Goal: Check status: Check status

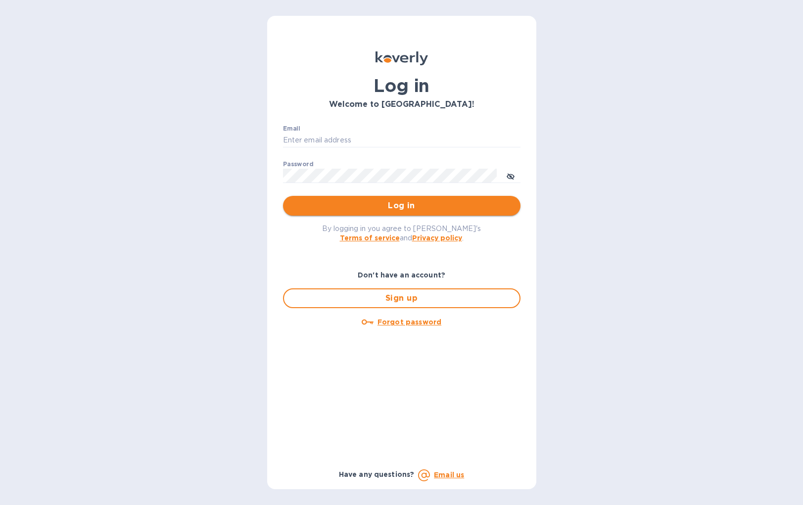
type input "[EMAIL_ADDRESS][DOMAIN_NAME]"
click at [340, 204] on span "Log in" at bounding box center [402, 206] width 222 height 12
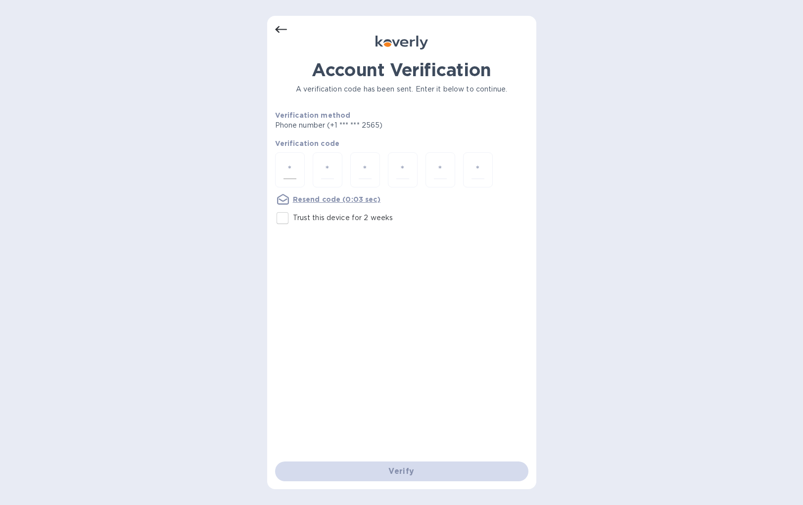
click at [297, 161] on div at bounding box center [290, 169] width 30 height 35
type input "1"
type input "9"
type input "1"
type input "8"
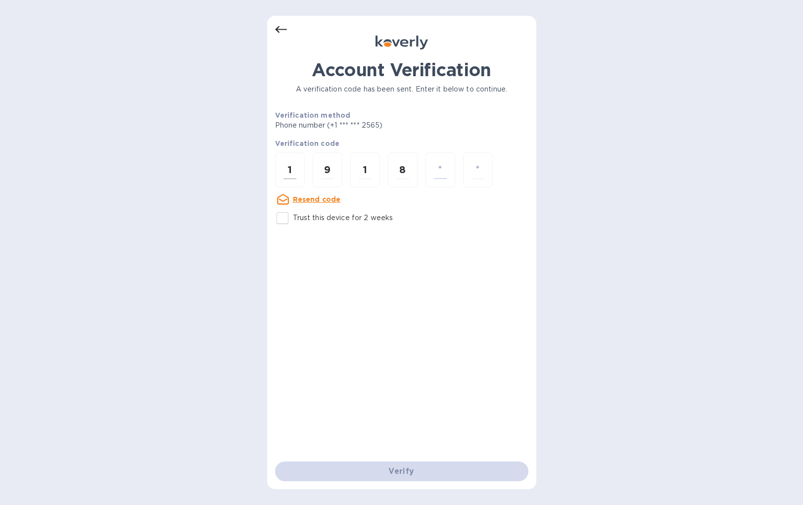
type input "5"
type input "6"
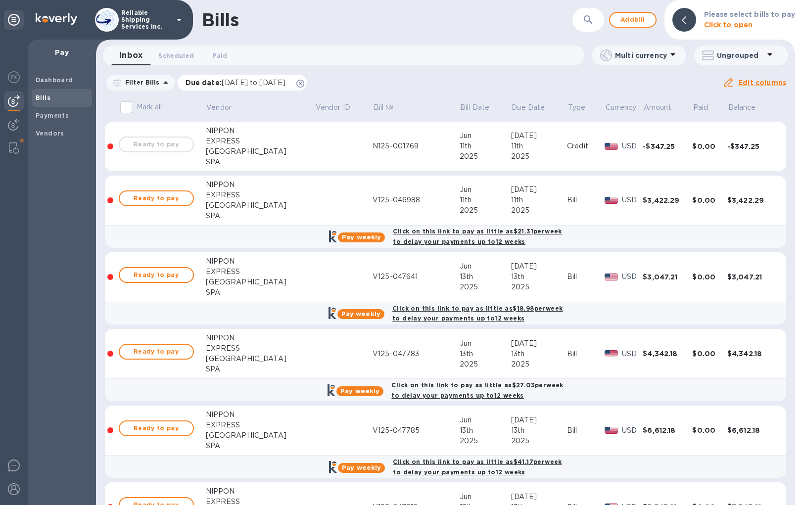
click at [304, 85] on icon at bounding box center [300, 84] width 8 height 8
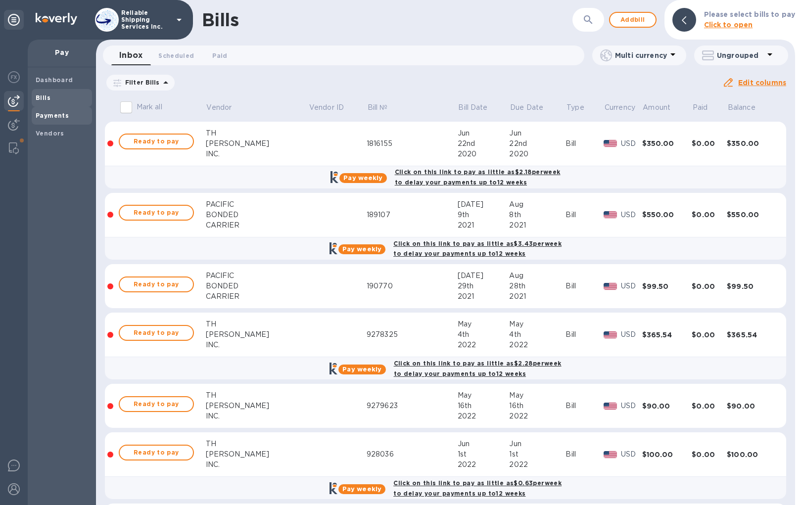
click at [69, 119] on span "Payments" at bounding box center [62, 116] width 52 height 10
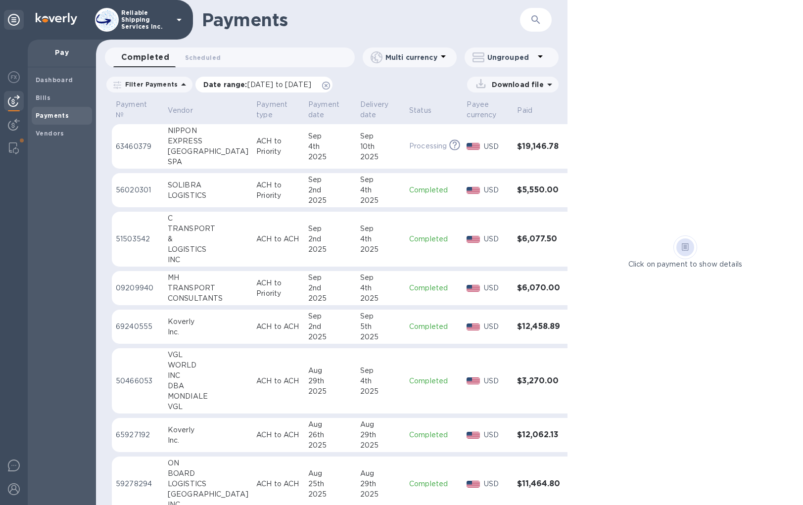
click at [330, 87] on icon at bounding box center [326, 86] width 8 height 8
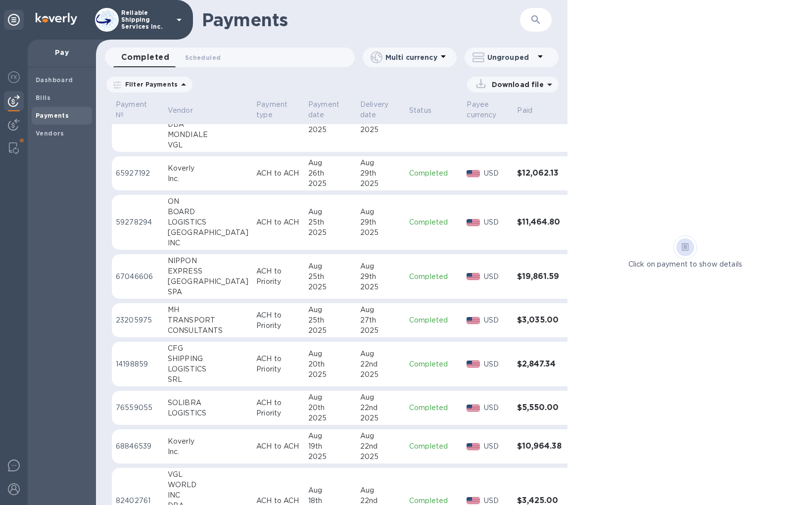
scroll to position [297, 0]
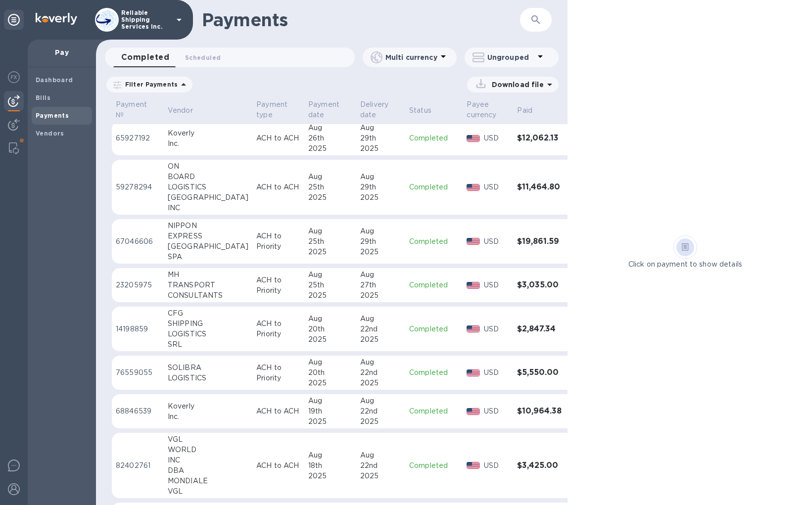
click at [308, 375] on div "20th" at bounding box center [330, 372] width 44 height 10
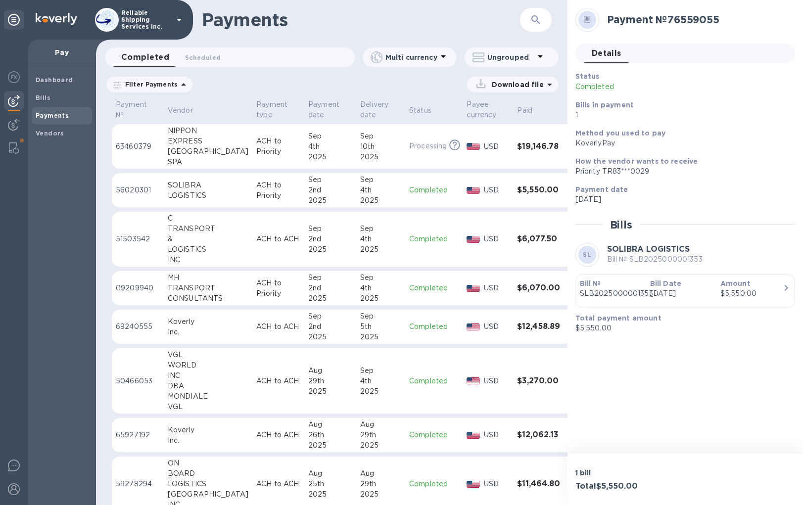
click at [256, 196] on p "ACH to Priority" at bounding box center [278, 190] width 44 height 21
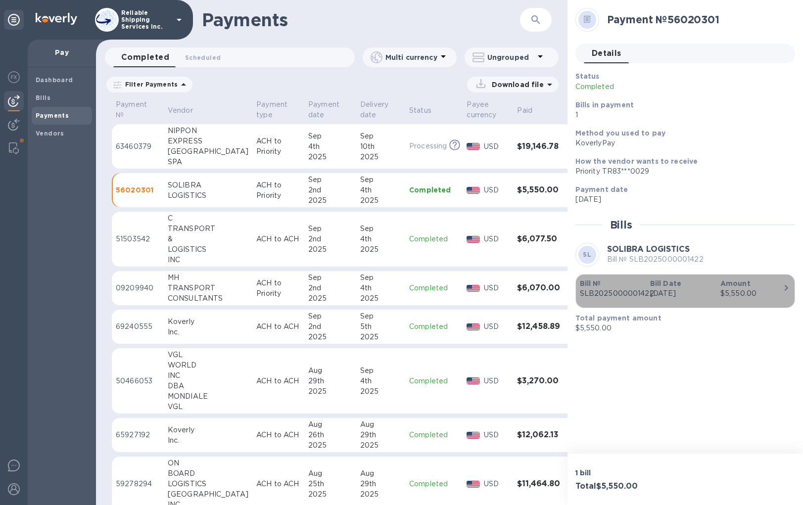
click at [635, 289] on p "SLB2025000001422" at bounding box center [611, 293] width 62 height 10
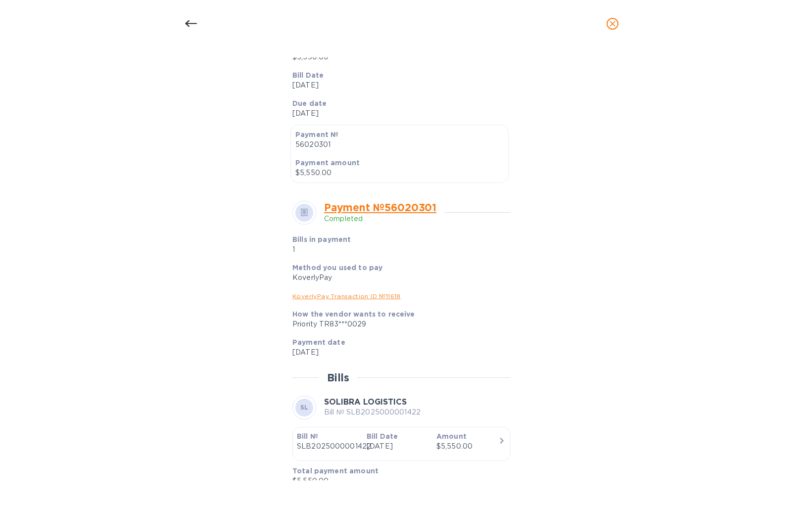
scroll to position [221, 0]
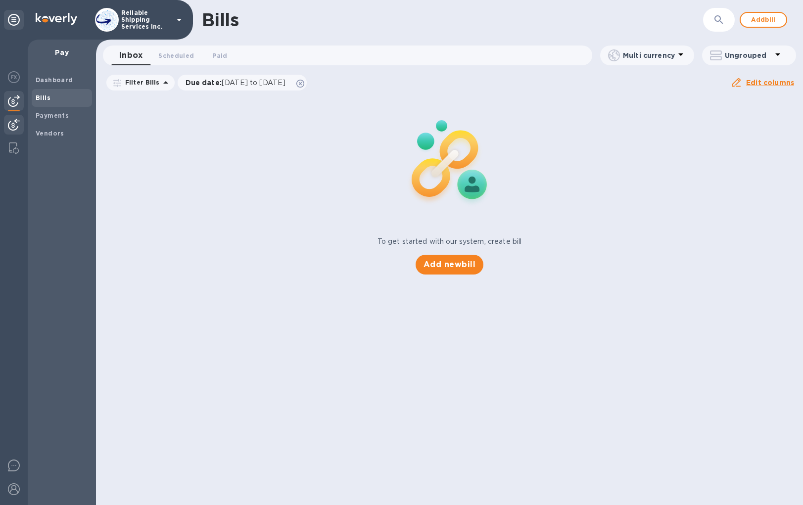
click at [12, 124] on img at bounding box center [14, 125] width 12 height 12
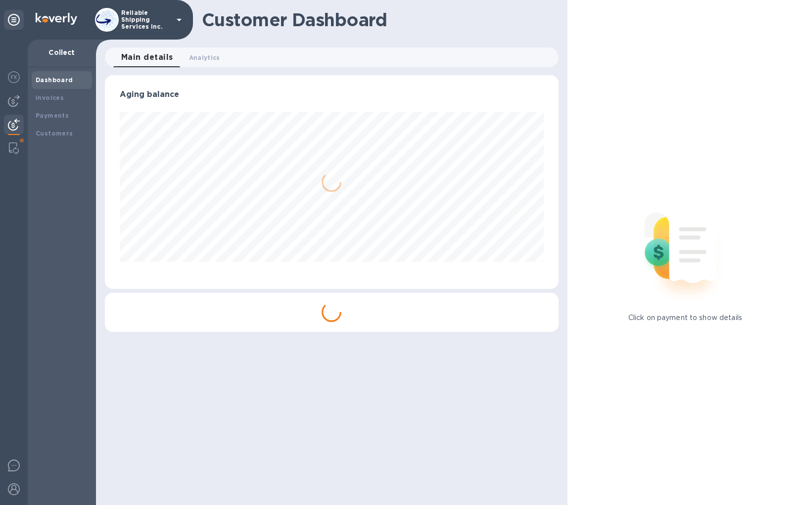
scroll to position [214, 453]
click at [14, 101] on img at bounding box center [14, 101] width 12 height 12
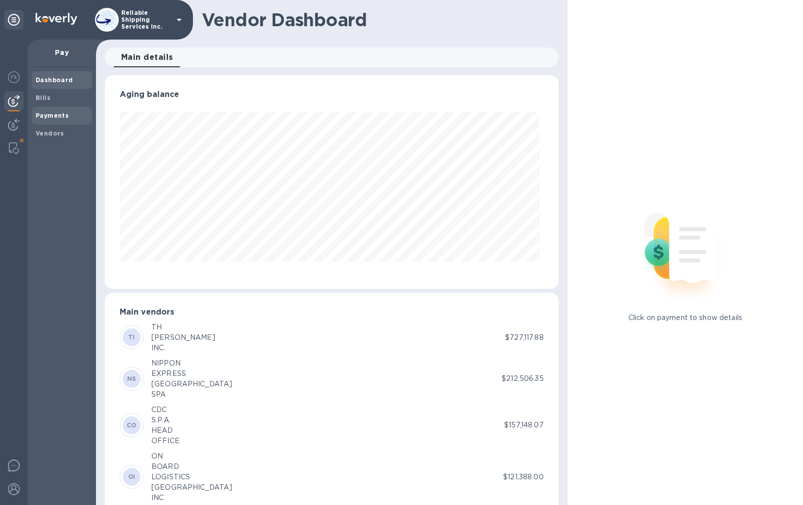
click at [52, 113] on b "Payments" at bounding box center [52, 115] width 33 height 7
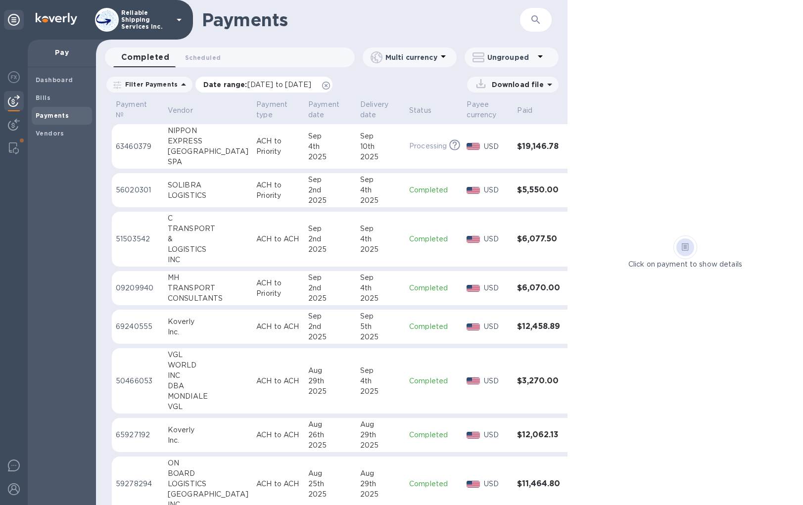
click at [330, 86] on icon at bounding box center [326, 86] width 8 height 8
click at [13, 116] on div at bounding box center [14, 126] width 20 height 22
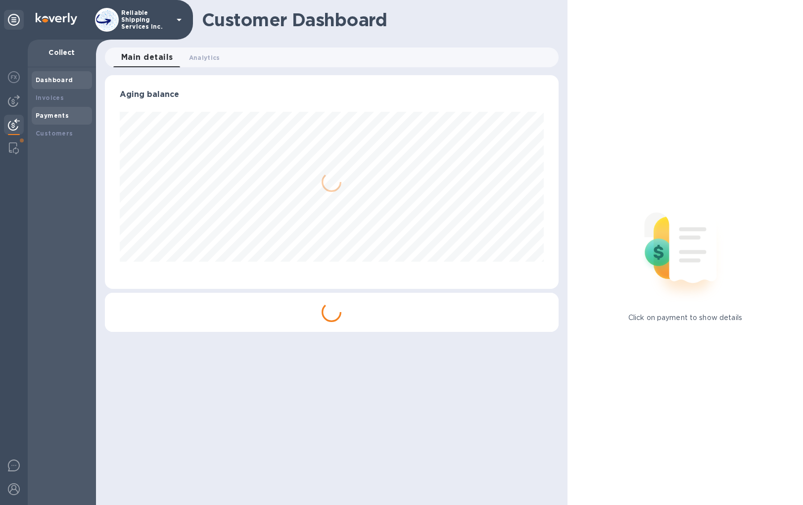
scroll to position [214, 453]
click at [60, 112] on b "Payments" at bounding box center [52, 115] width 33 height 7
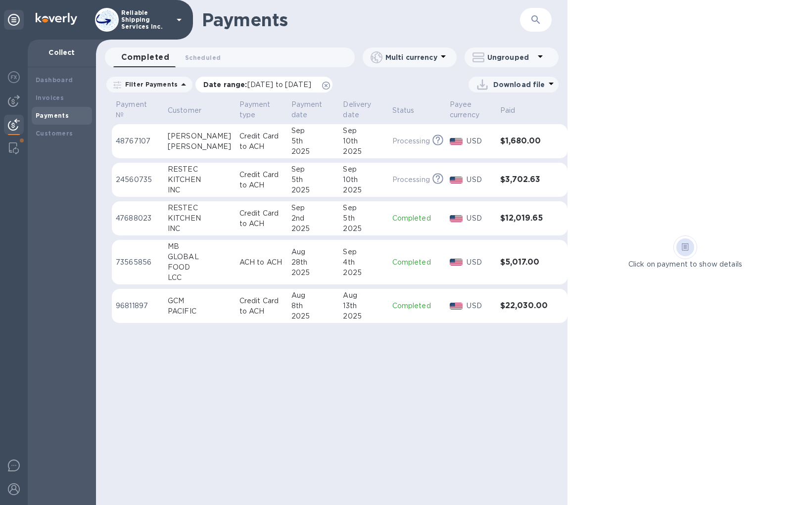
click at [330, 86] on icon at bounding box center [326, 86] width 8 height 8
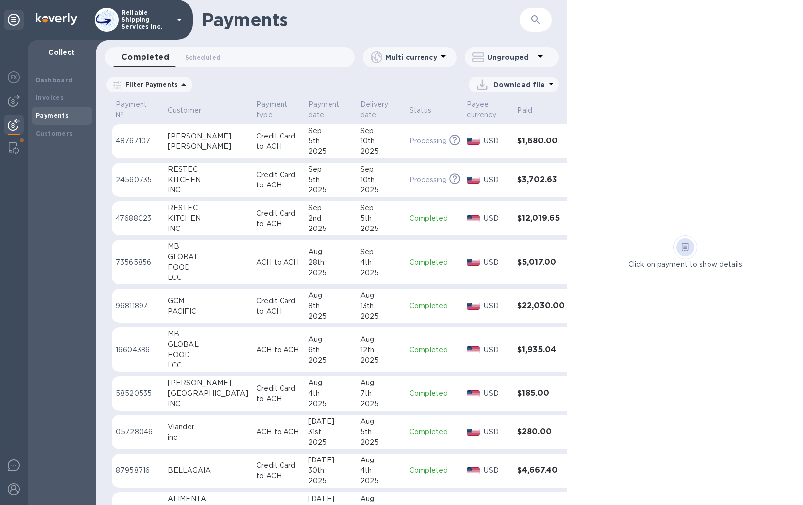
click at [273, 185] on p "Credit Card to ACH" at bounding box center [278, 180] width 44 height 21
